Goal: Transaction & Acquisition: Purchase product/service

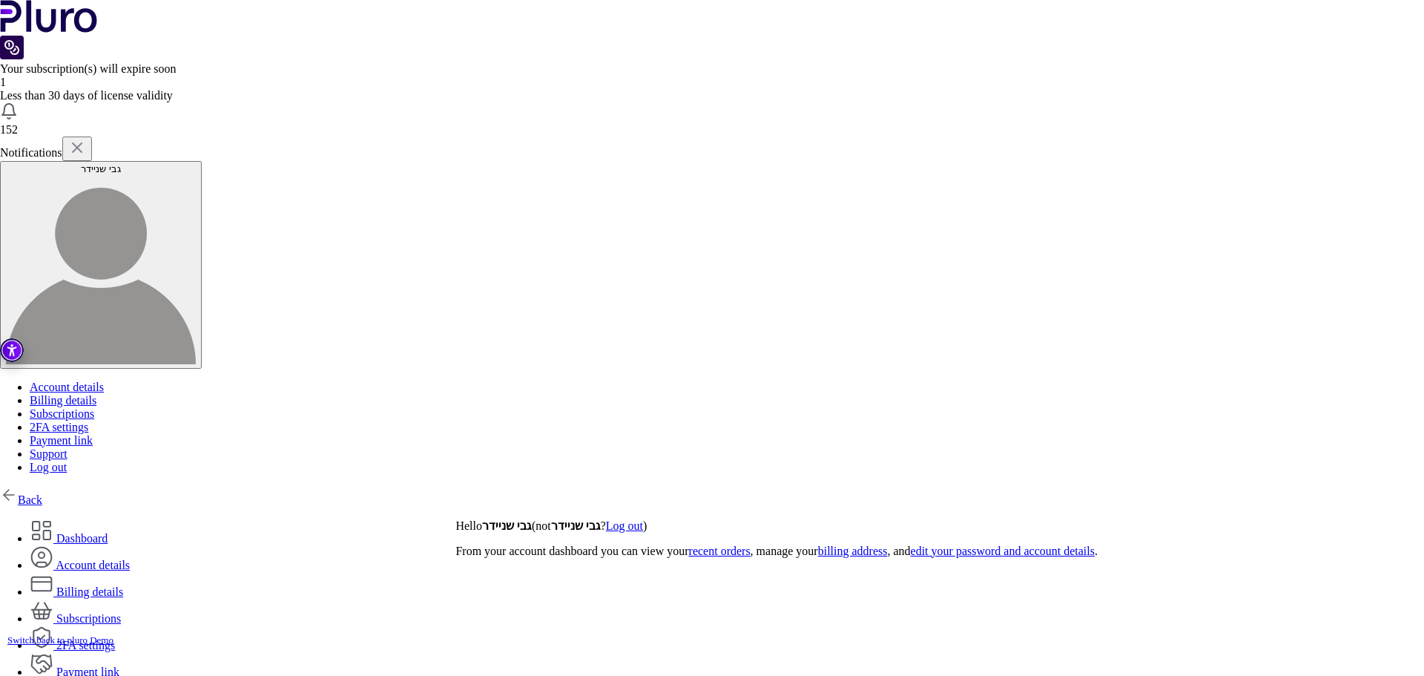
click at [42, 493] on link "Back" at bounding box center [21, 499] width 42 height 13
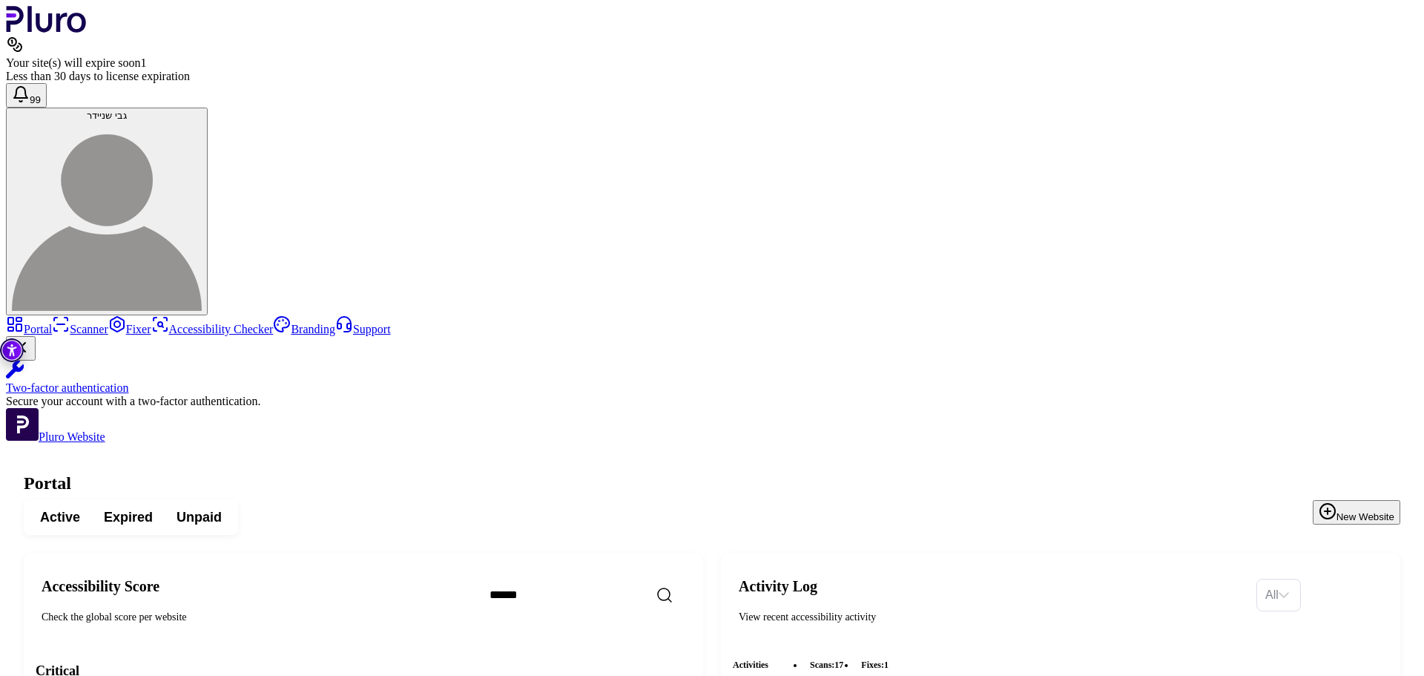
click at [153, 508] on span "Expired" at bounding box center [128, 517] width 49 height 18
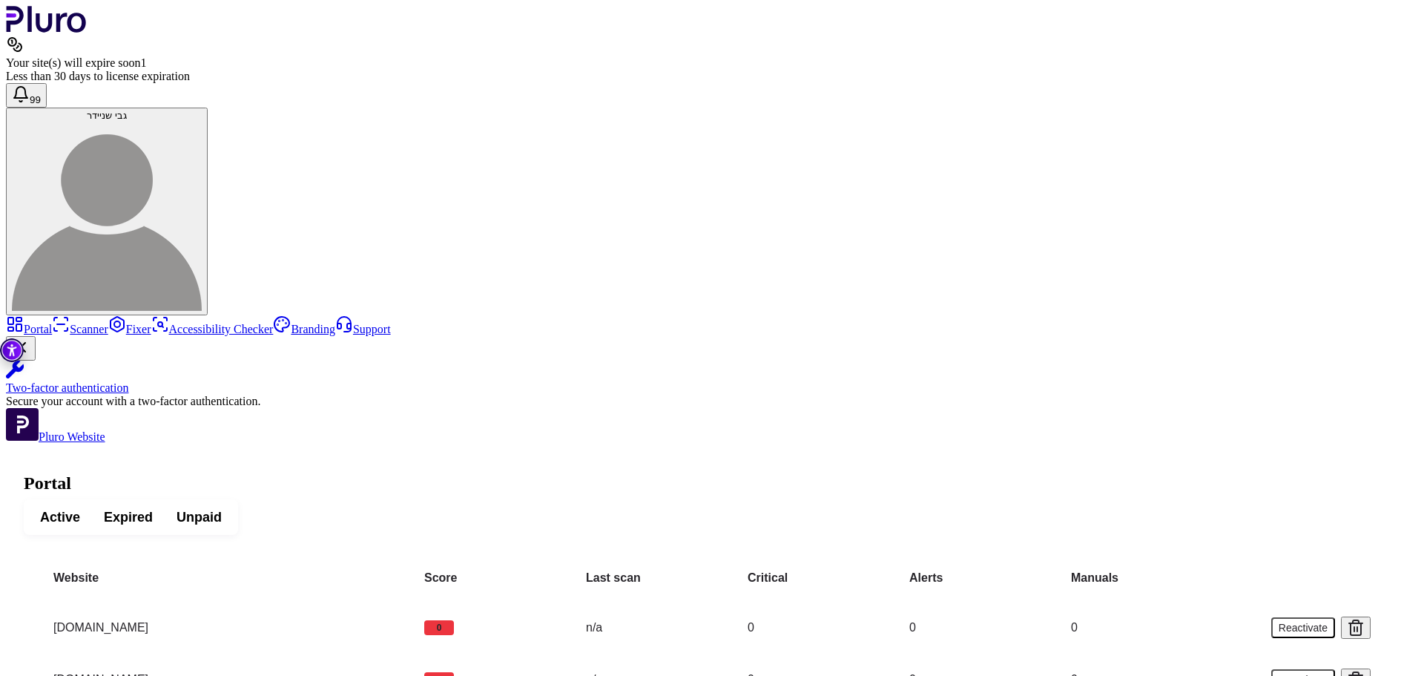
scroll to position [74, 0]
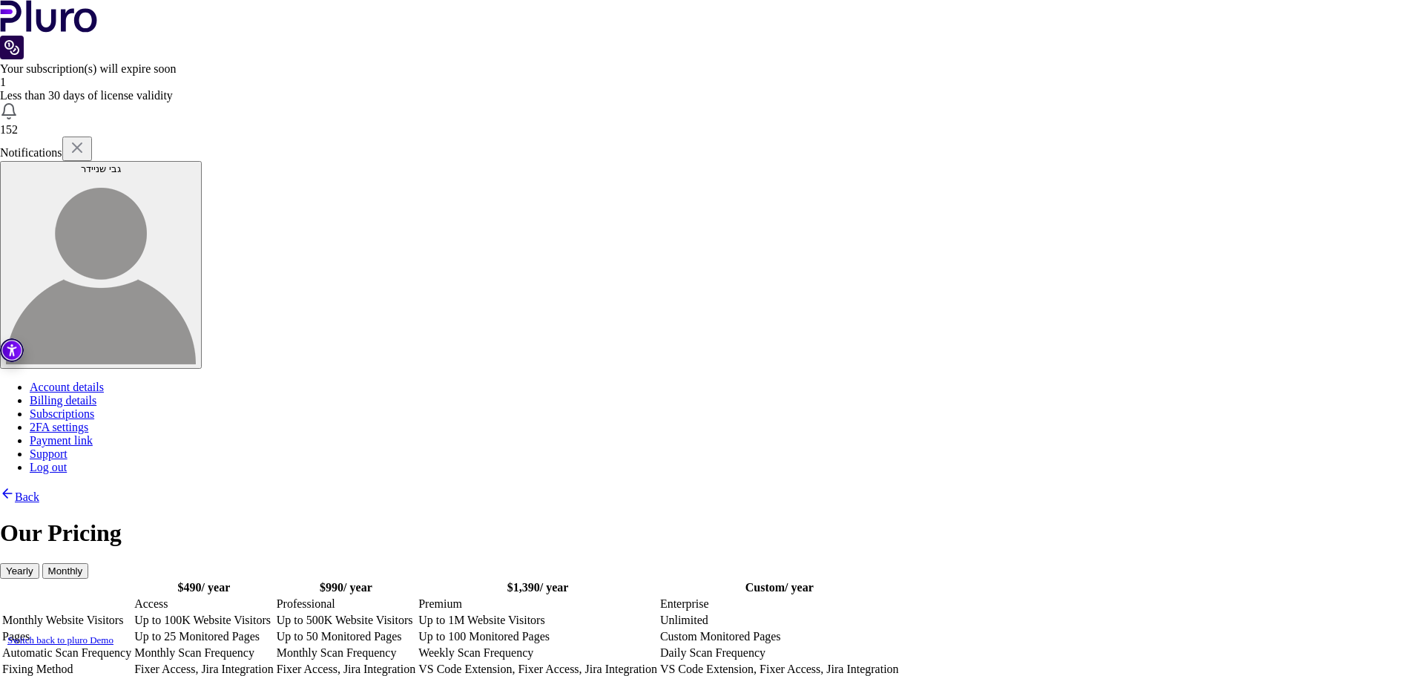
click at [274, 645] on td "Monthly Scan Frequency" at bounding box center [203, 652] width 141 height 15
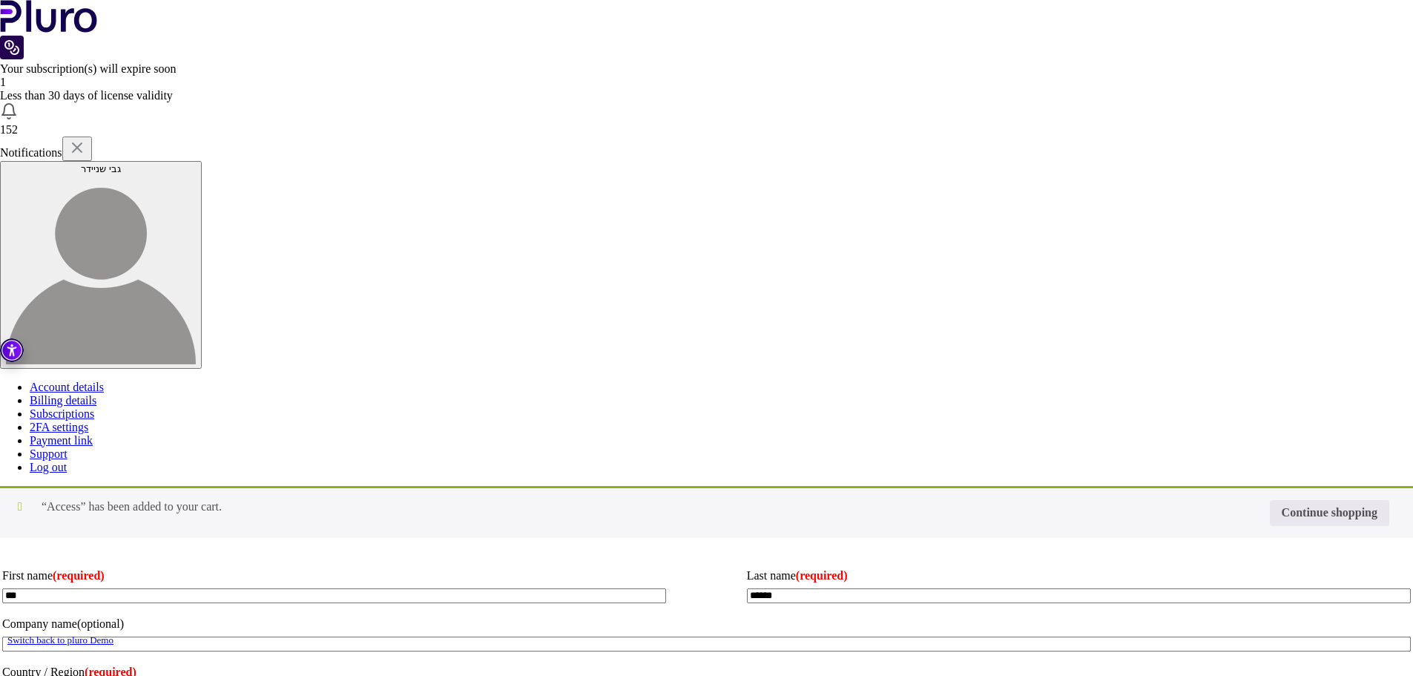
click at [0, 0] on input "Coupon:" at bounding box center [0, 0] width 0 height 0
type input "*"
type input "********"
click at [0, 0] on button "Apply coupon" at bounding box center [0, 0] width 0 height 0
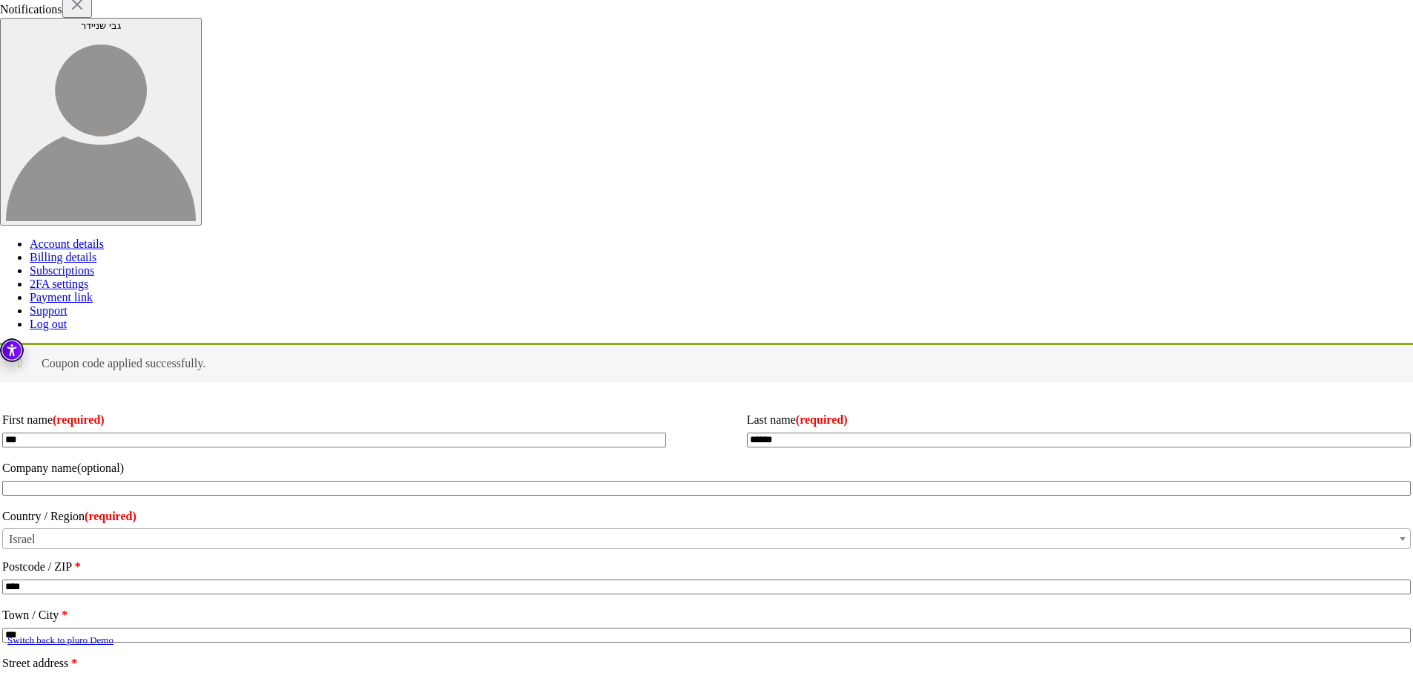
scroll to position [297, 0]
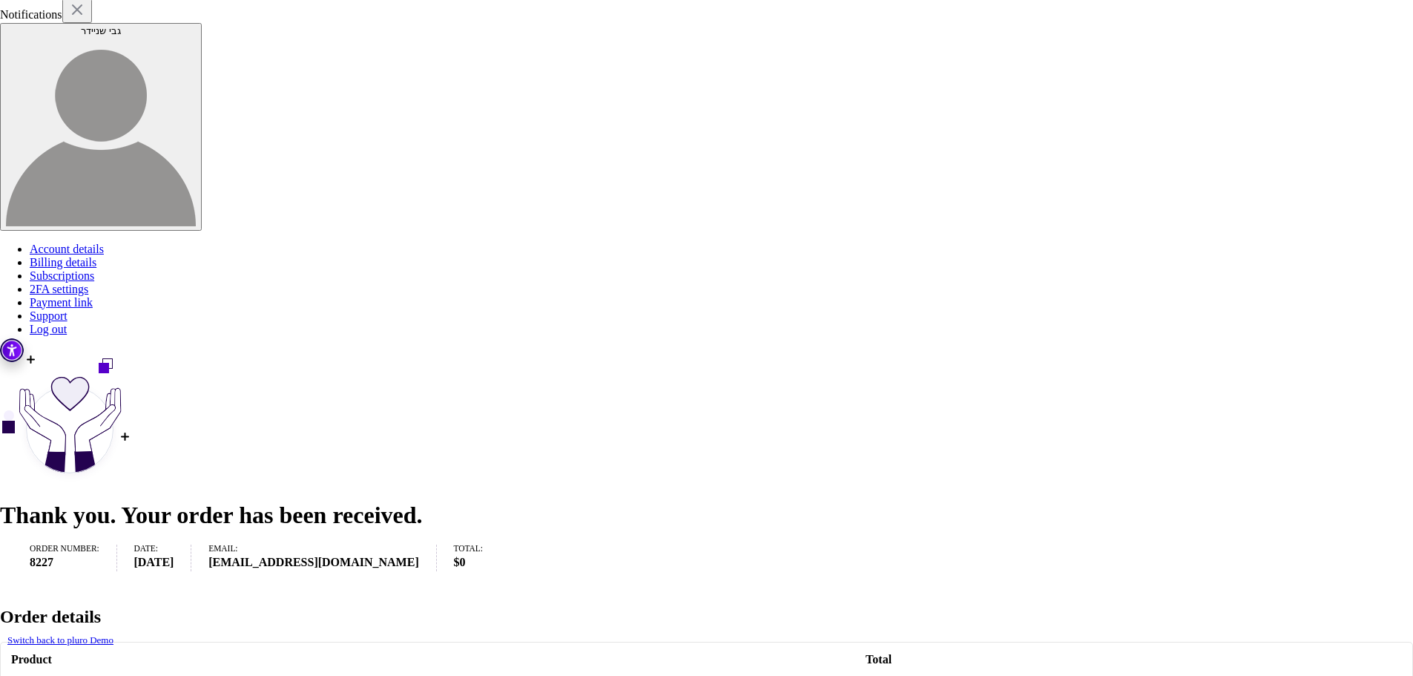
scroll to position [414, 0]
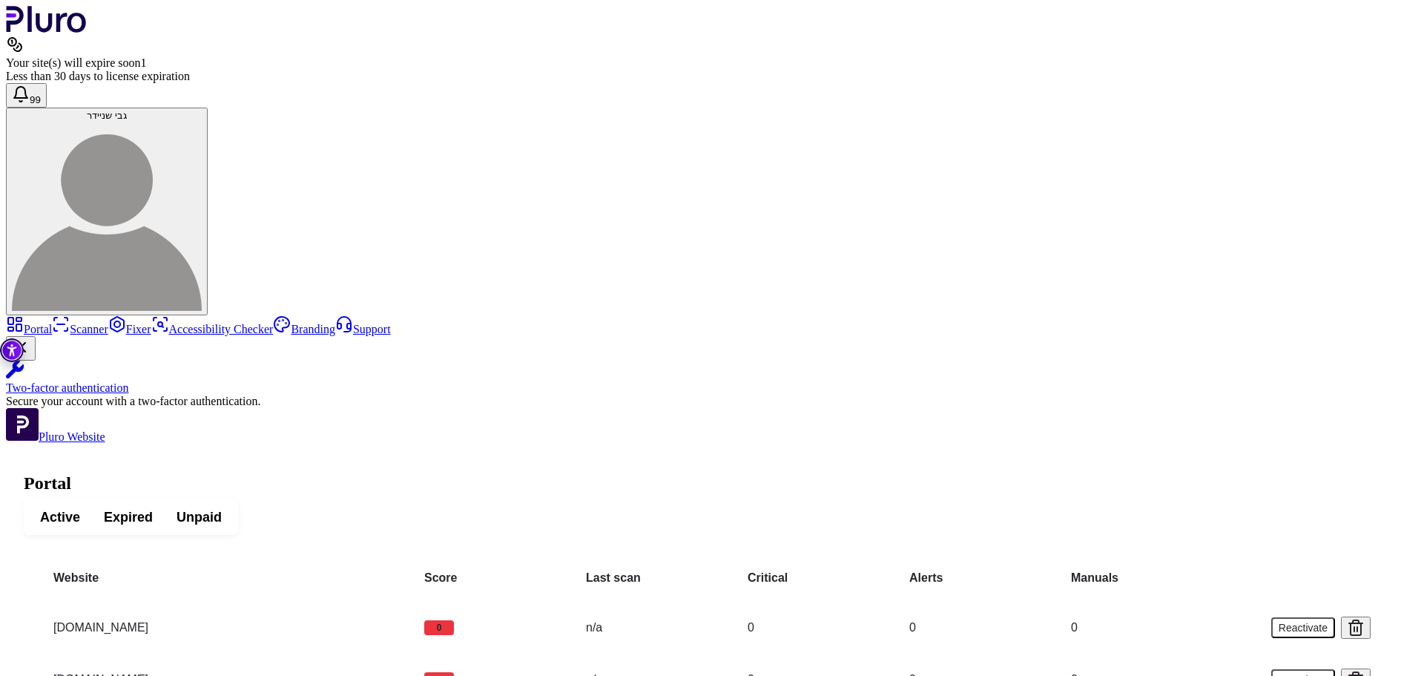
scroll to position [99, 0]
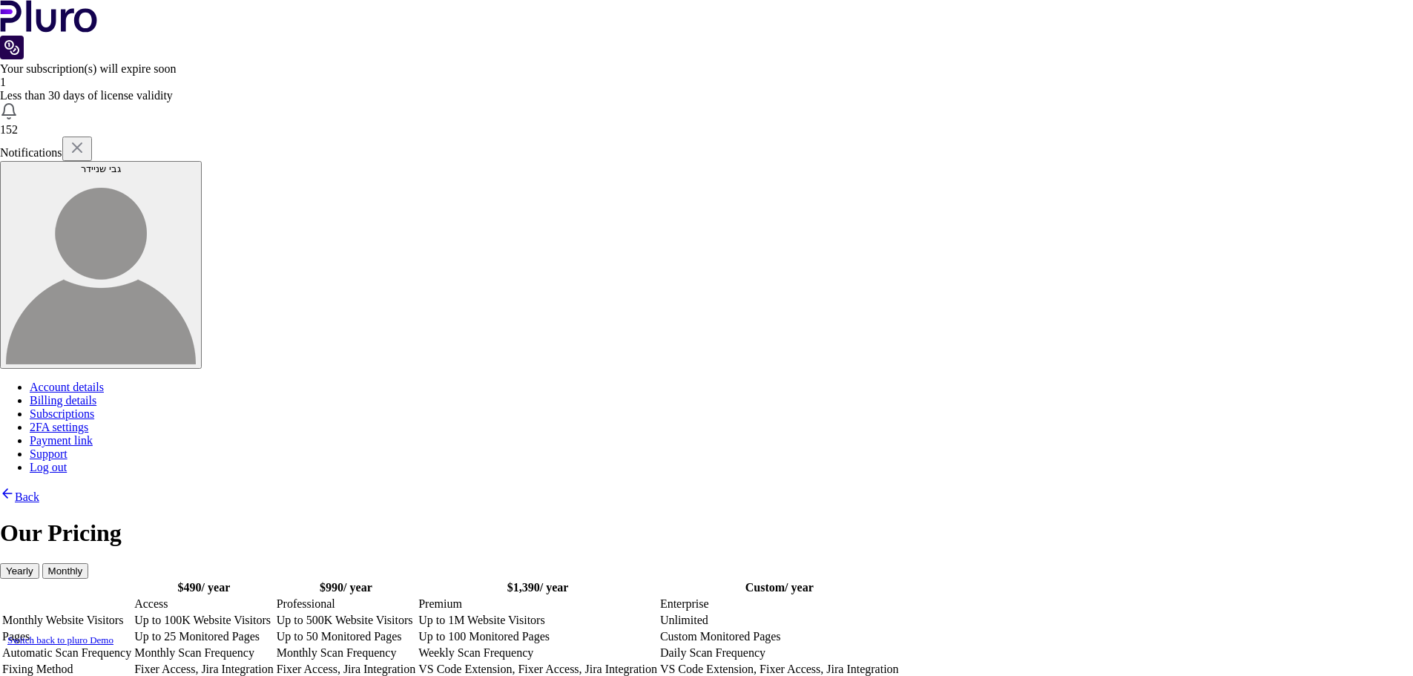
click at [436, 578] on table "$ 490 / year $ 990 / year $ 1,390 / year" at bounding box center [450, 660] width 901 height 165
click at [274, 629] on td "Up to 25 Monitored Pages" at bounding box center [203, 636] width 141 height 15
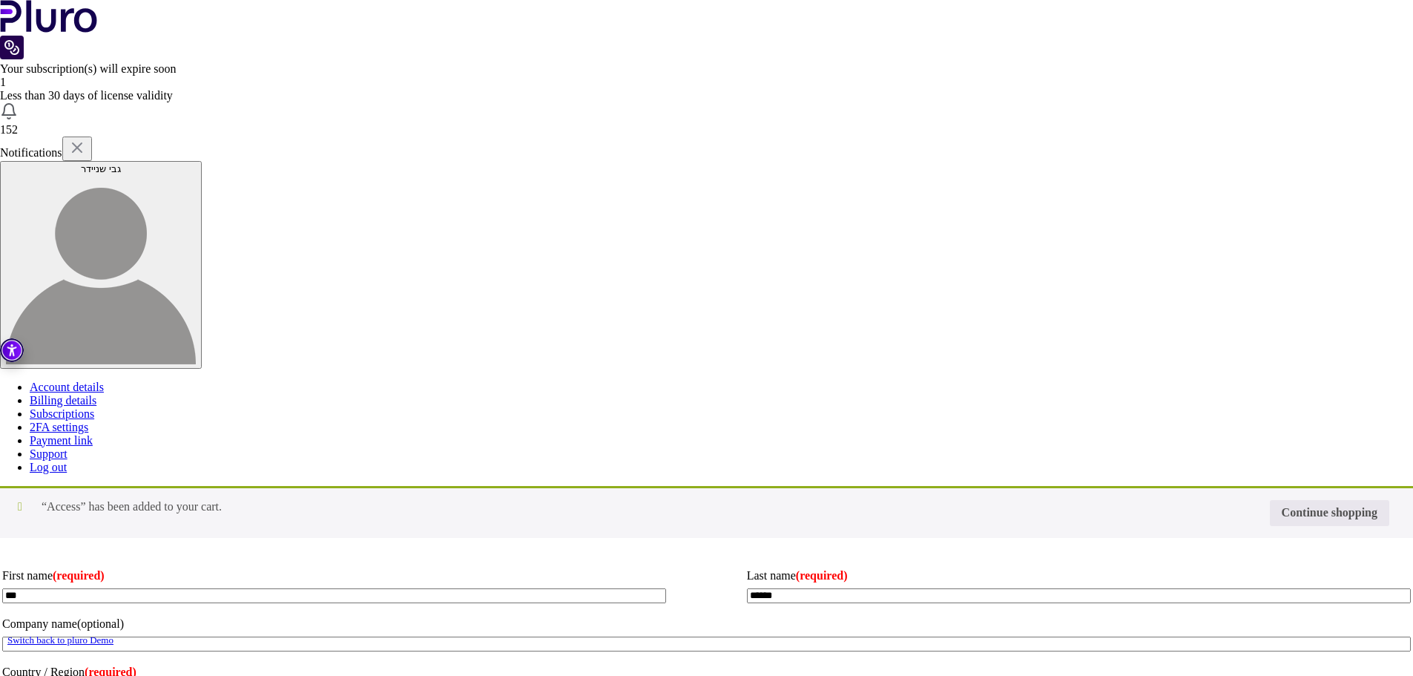
click at [0, 0] on input "Coupon:" at bounding box center [0, 0] width 0 height 0
click at [0, 0] on button "Apply coupon" at bounding box center [0, 0] width 0 height 0
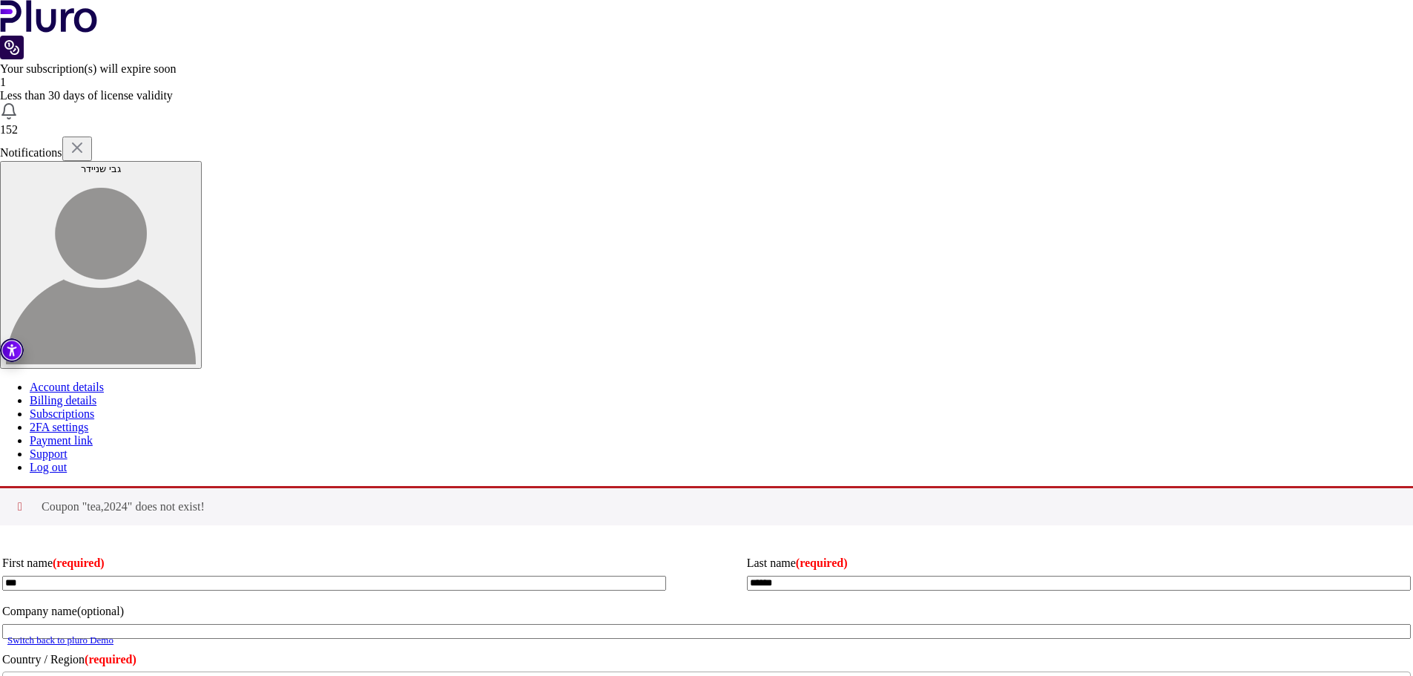
click at [0, 0] on input "********" at bounding box center [0, 0] width 0 height 0
type input "********"
click at [0, 0] on button "Apply coupon" at bounding box center [0, 0] width 0 height 0
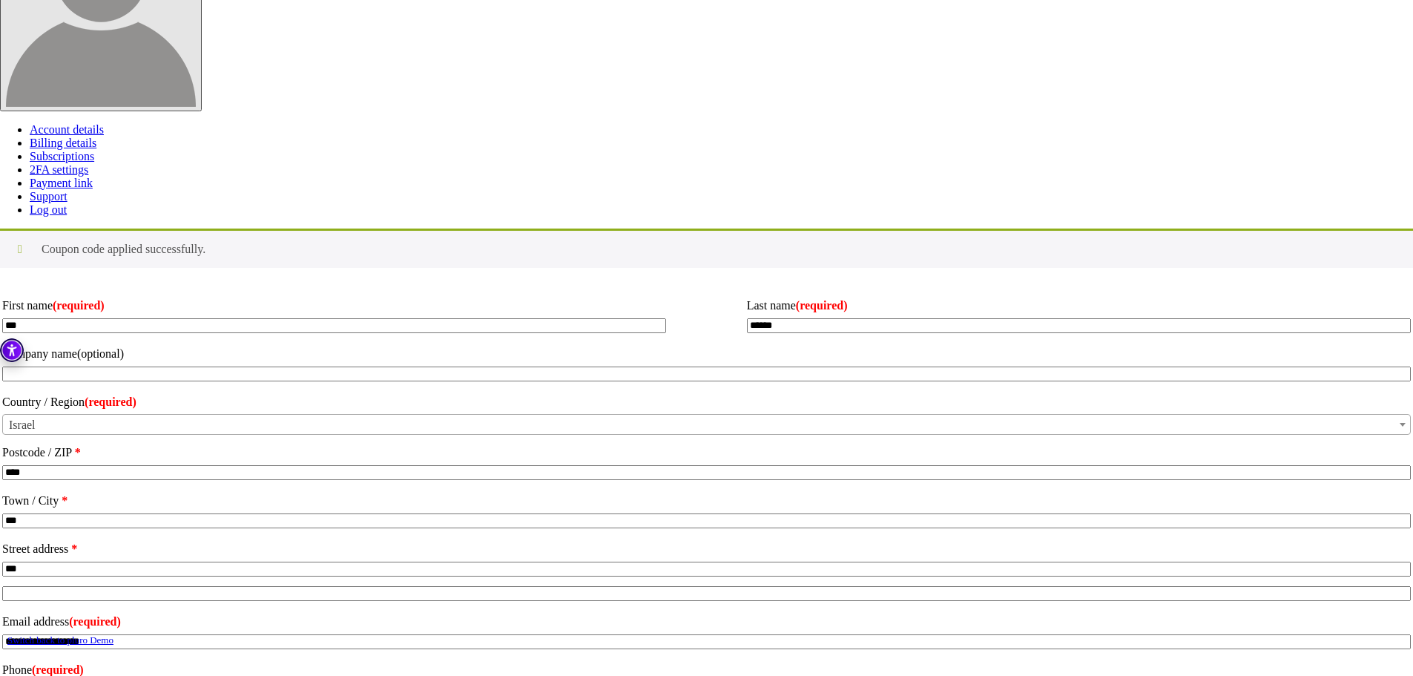
scroll to position [359, 0]
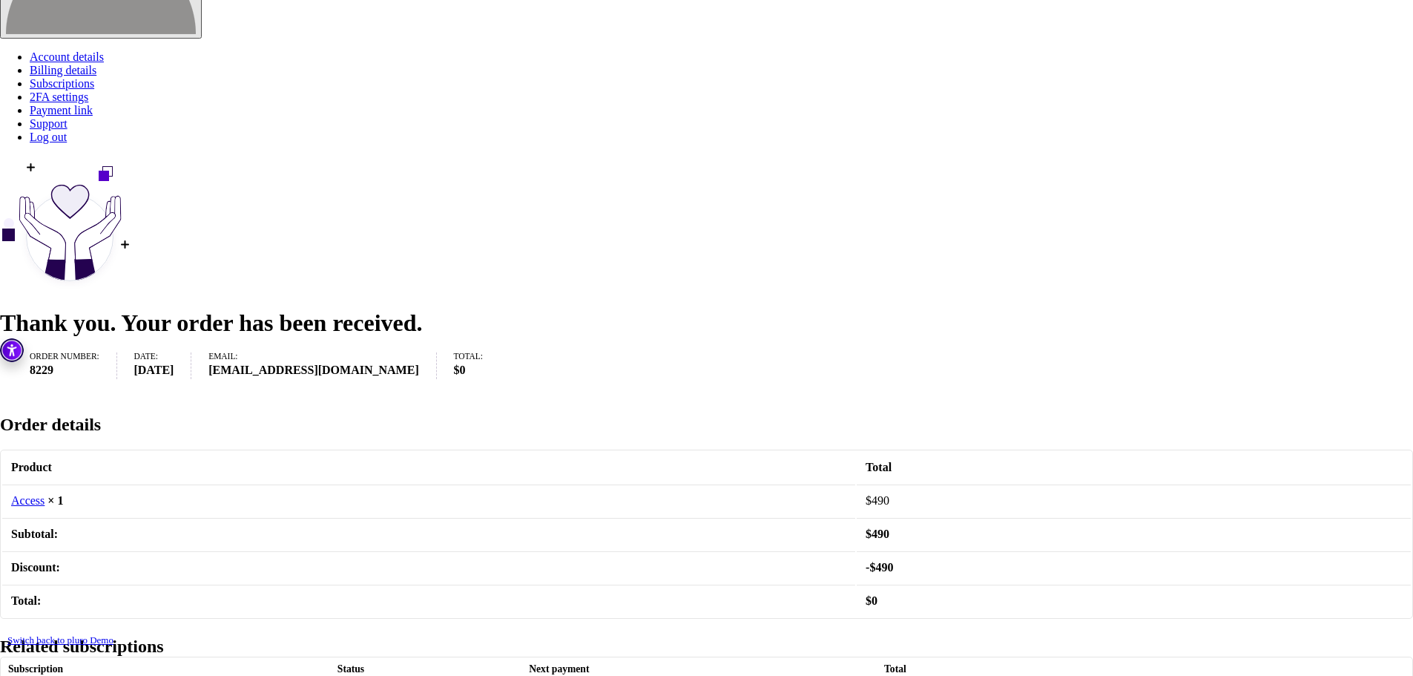
scroll to position [371, 0]
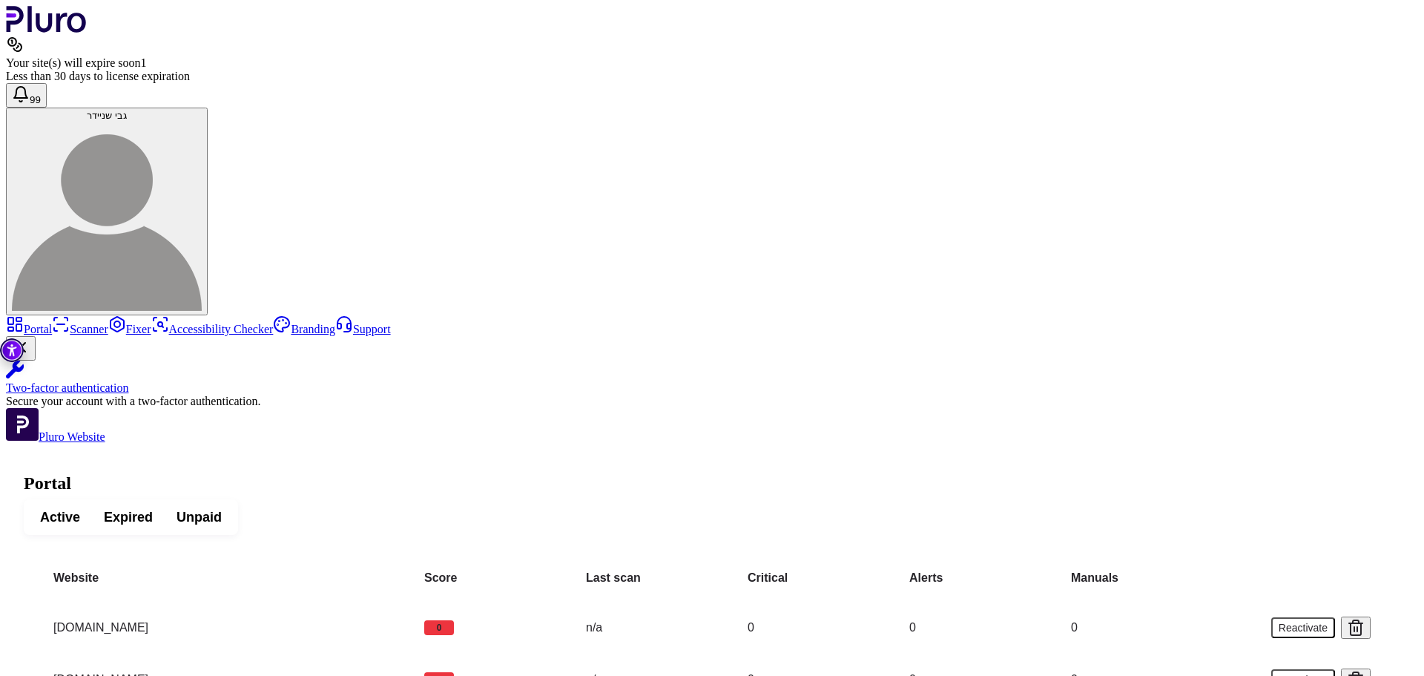
click at [80, 508] on span "Active" at bounding box center [60, 517] width 40 height 18
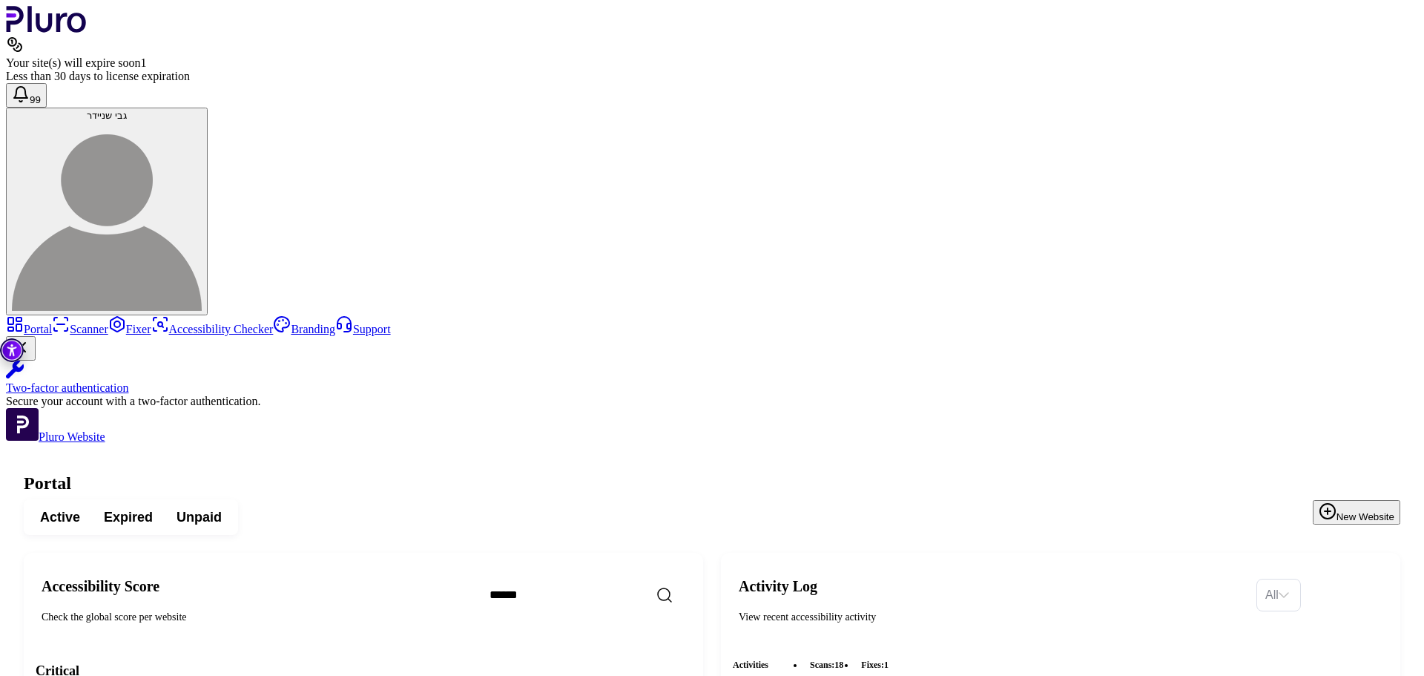
copy h3 "[DOMAIN_NAME]"
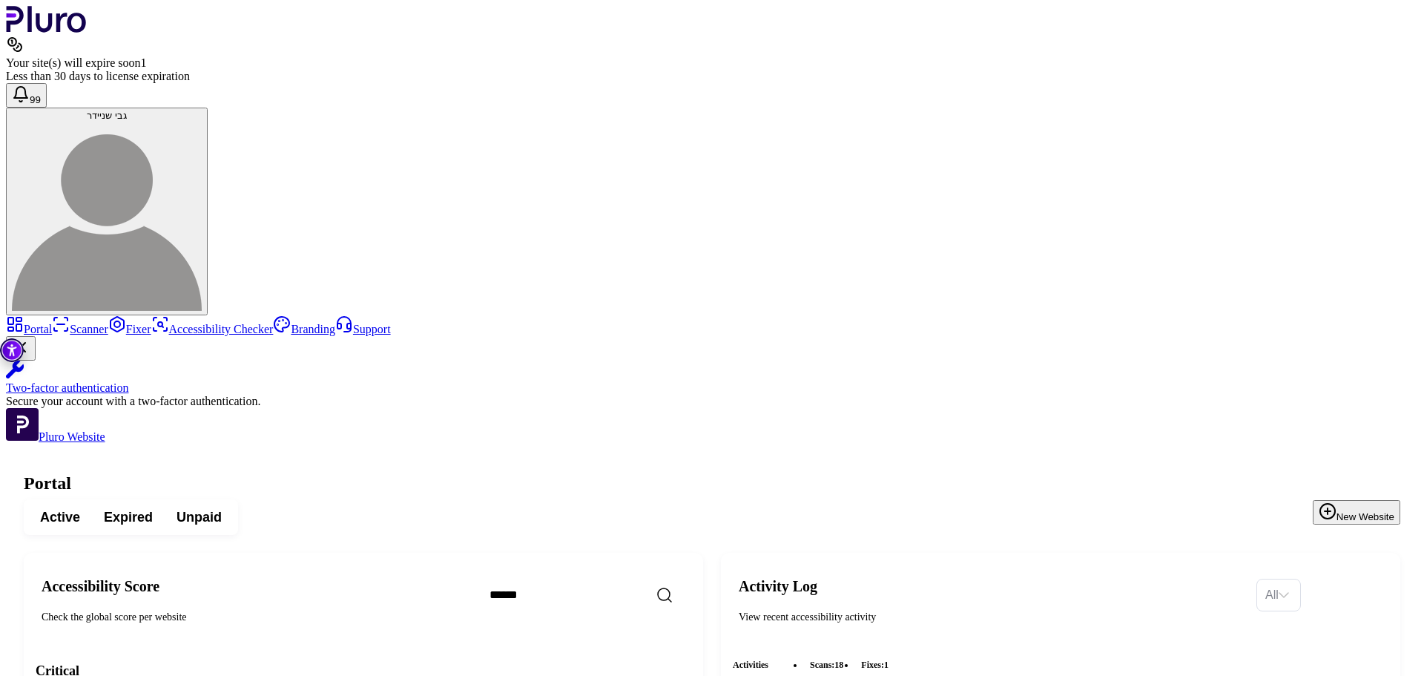
copy div "[DOMAIN_NAME]"
